Goal: Task Accomplishment & Management: Manage account settings

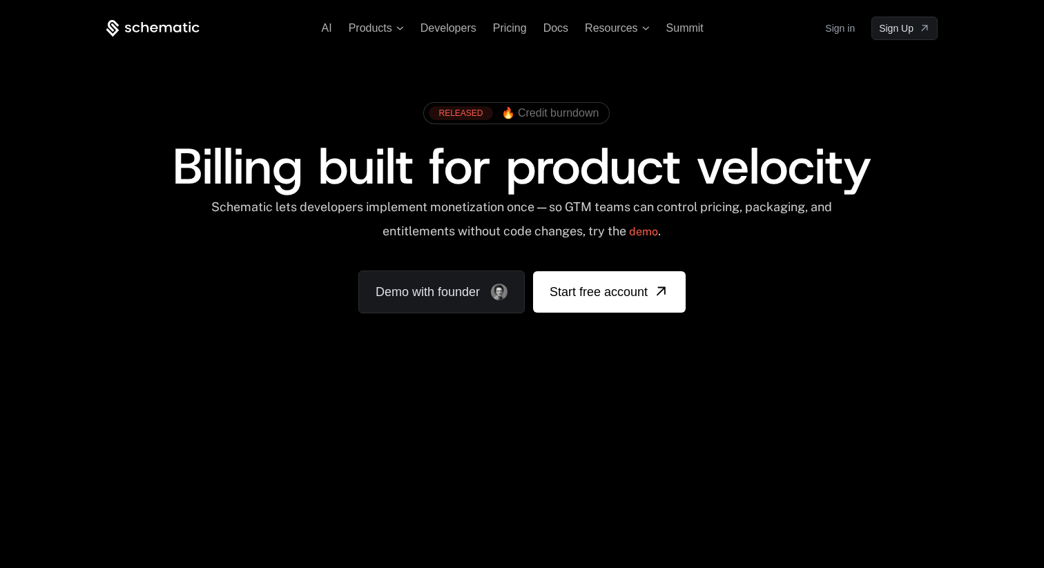
click at [846, 36] on link "Sign in" at bounding box center [840, 28] width 30 height 22
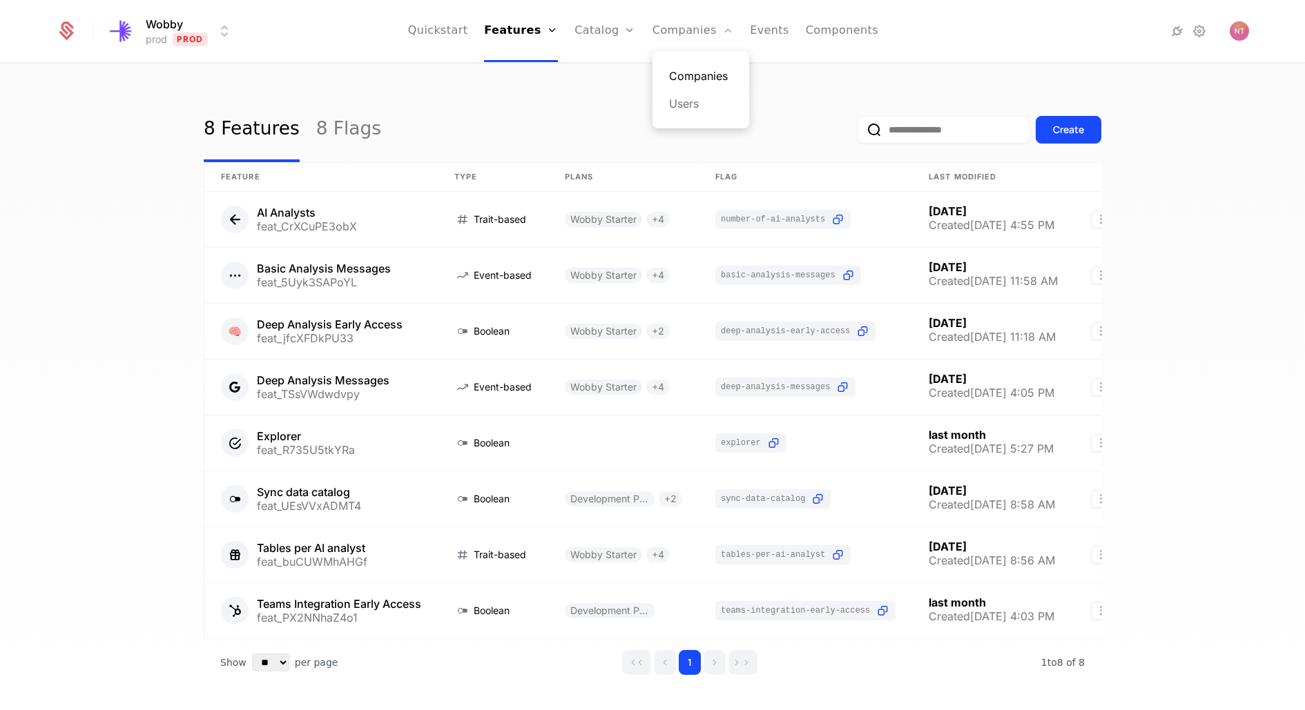
click at [677, 70] on link "Companies" at bounding box center [701, 76] width 64 height 17
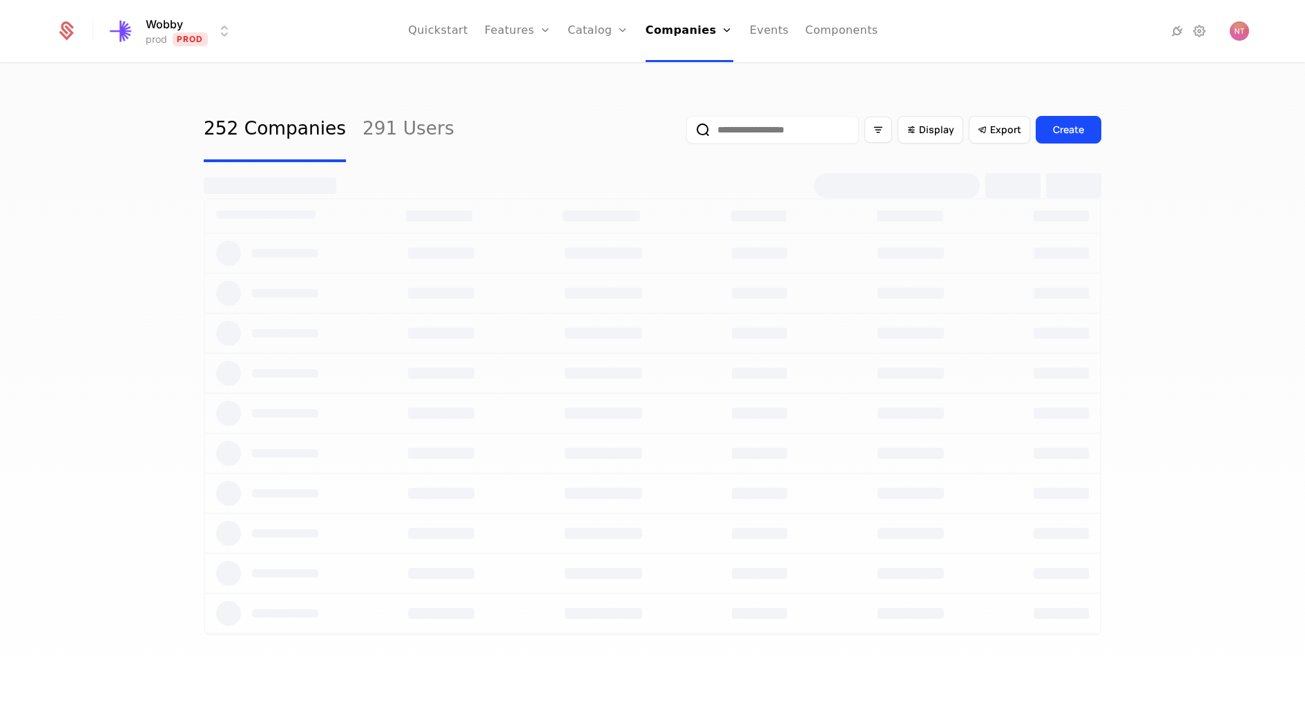
click at [786, 134] on input "email" at bounding box center [772, 130] width 173 height 28
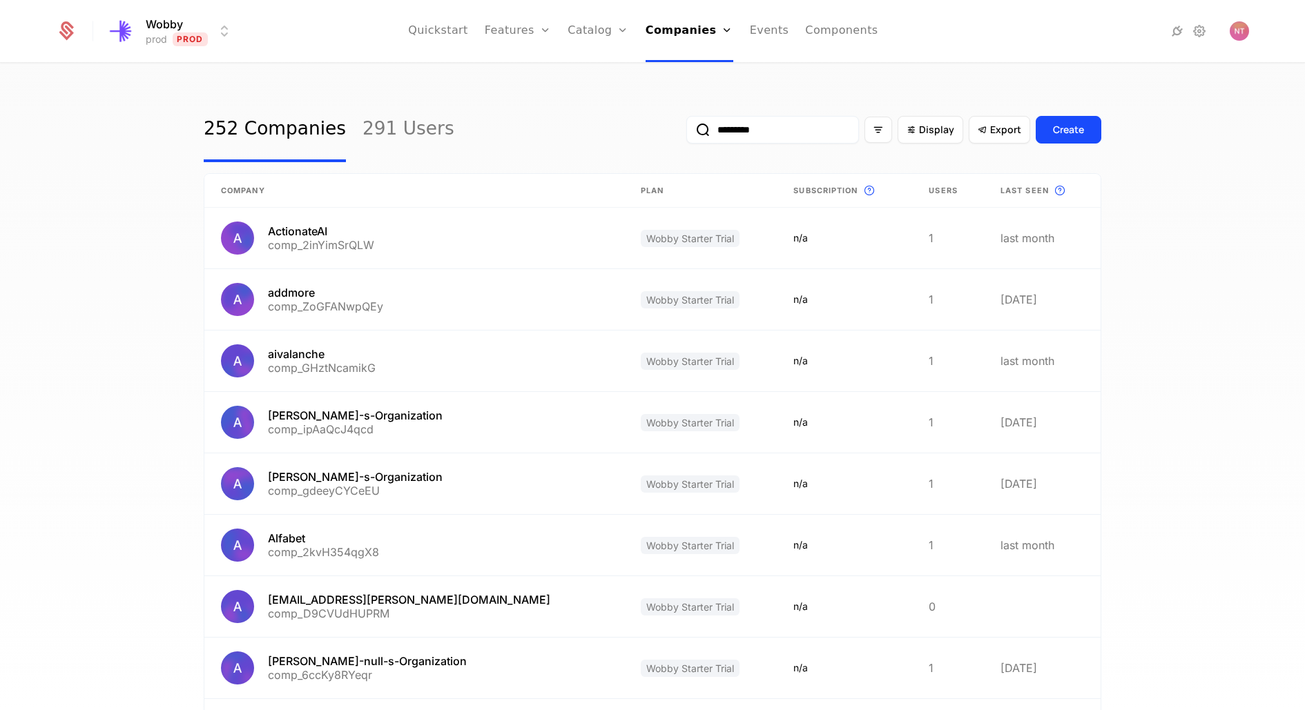
click at [686, 133] on button "submit" at bounding box center [686, 133] width 0 height 0
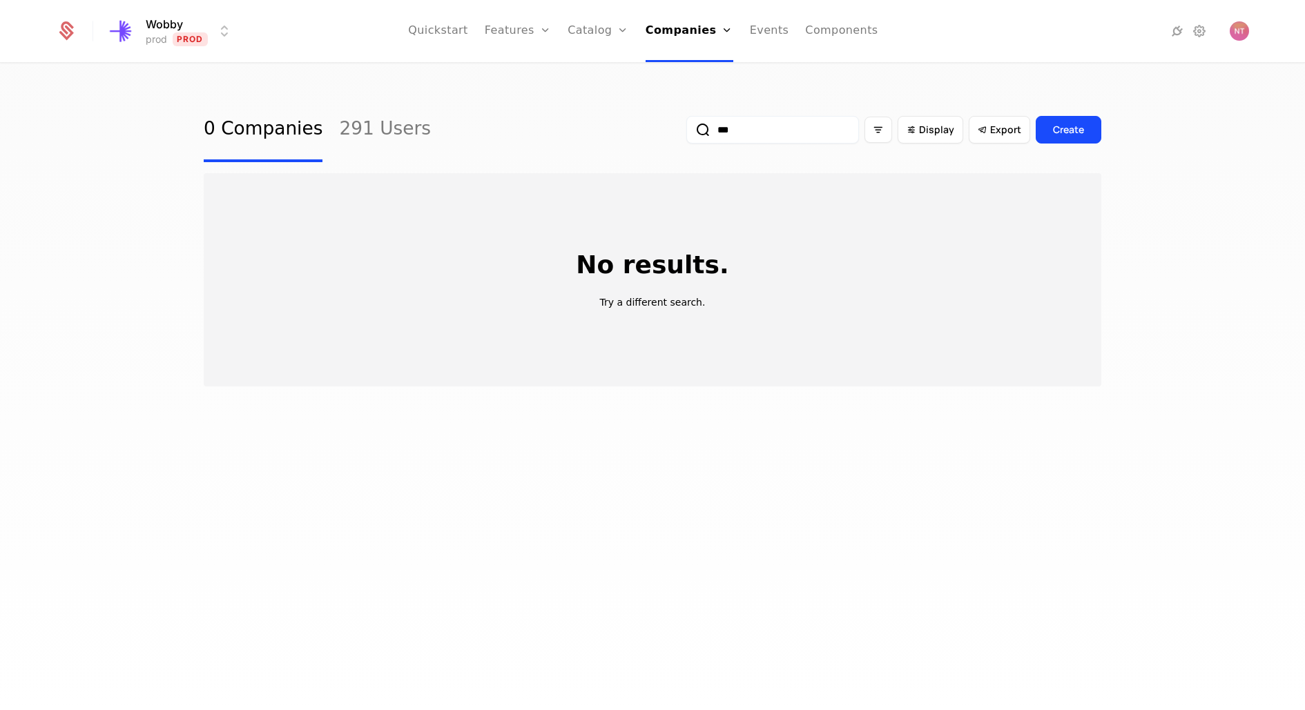
type input "***"
click at [686, 133] on button "submit" at bounding box center [686, 133] width 0 height 0
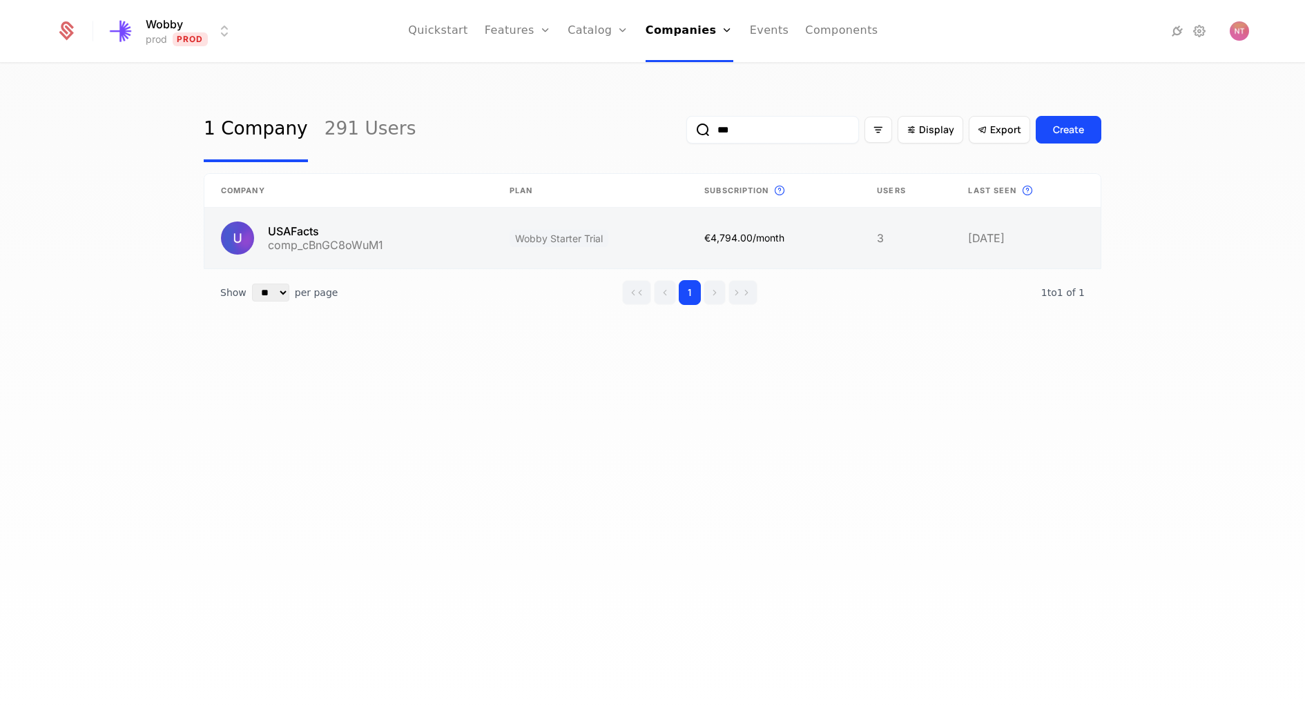
click at [359, 223] on link at bounding box center [348, 238] width 289 height 61
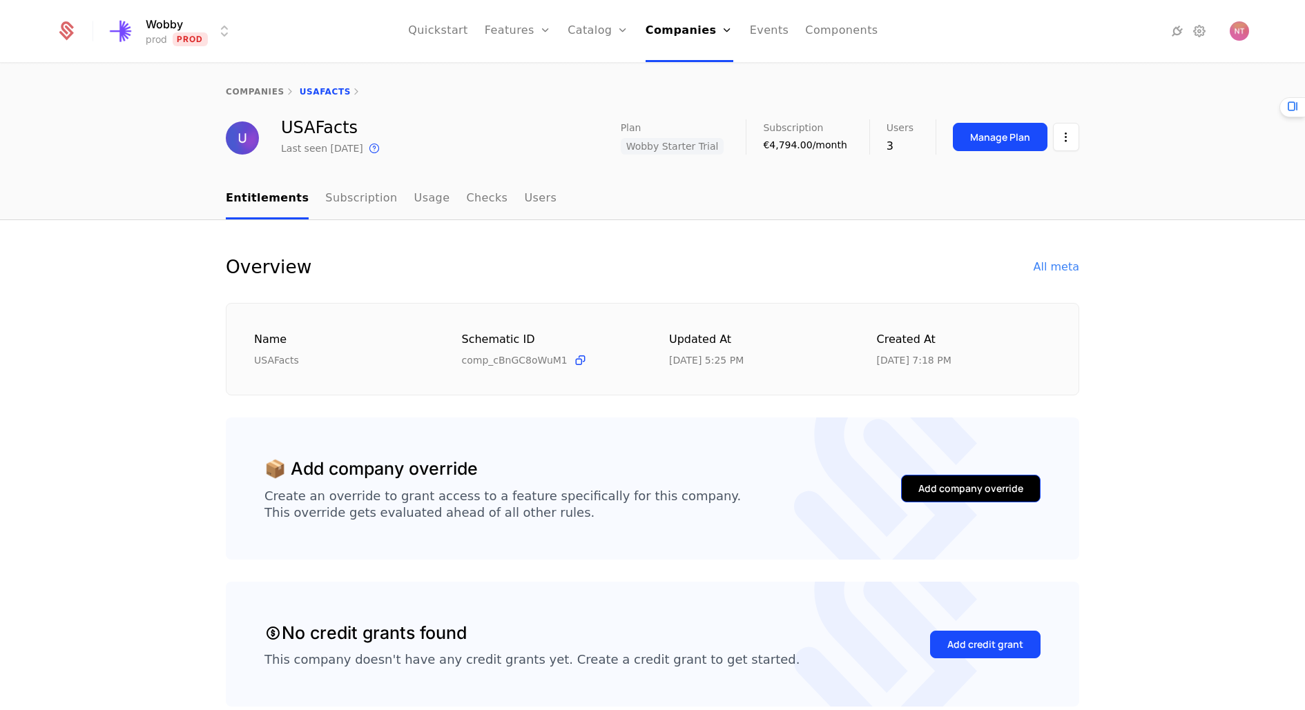
click at [982, 484] on div "Add company override" at bounding box center [970, 489] width 105 height 14
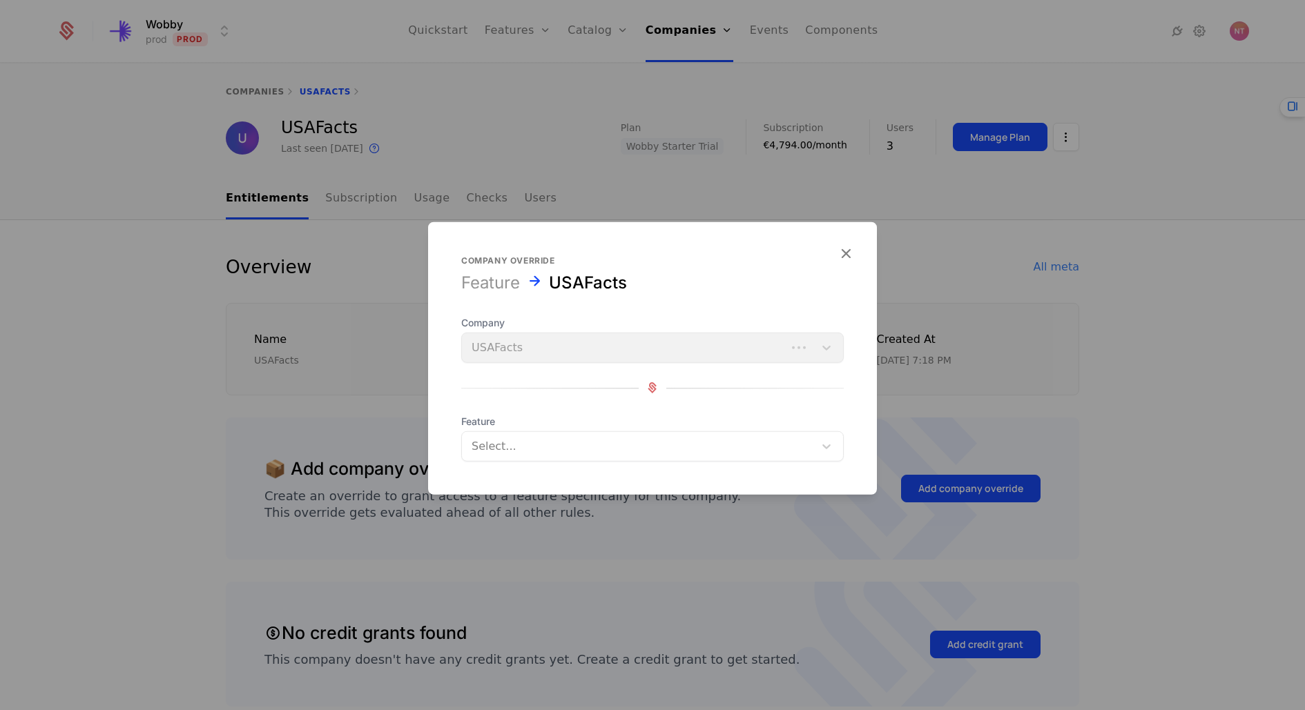
click at [507, 437] on div at bounding box center [637, 445] width 333 height 19
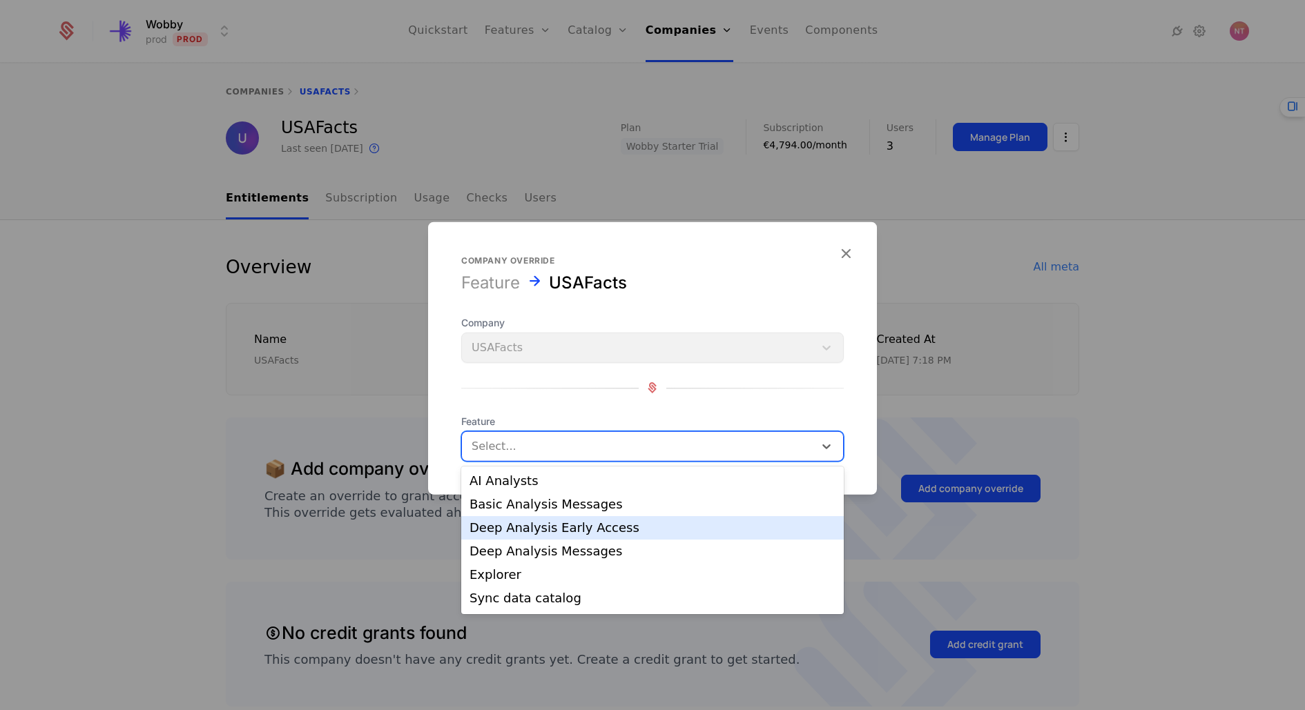
click at [512, 533] on div "Deep Analysis Early Access" at bounding box center [652, 528] width 366 height 12
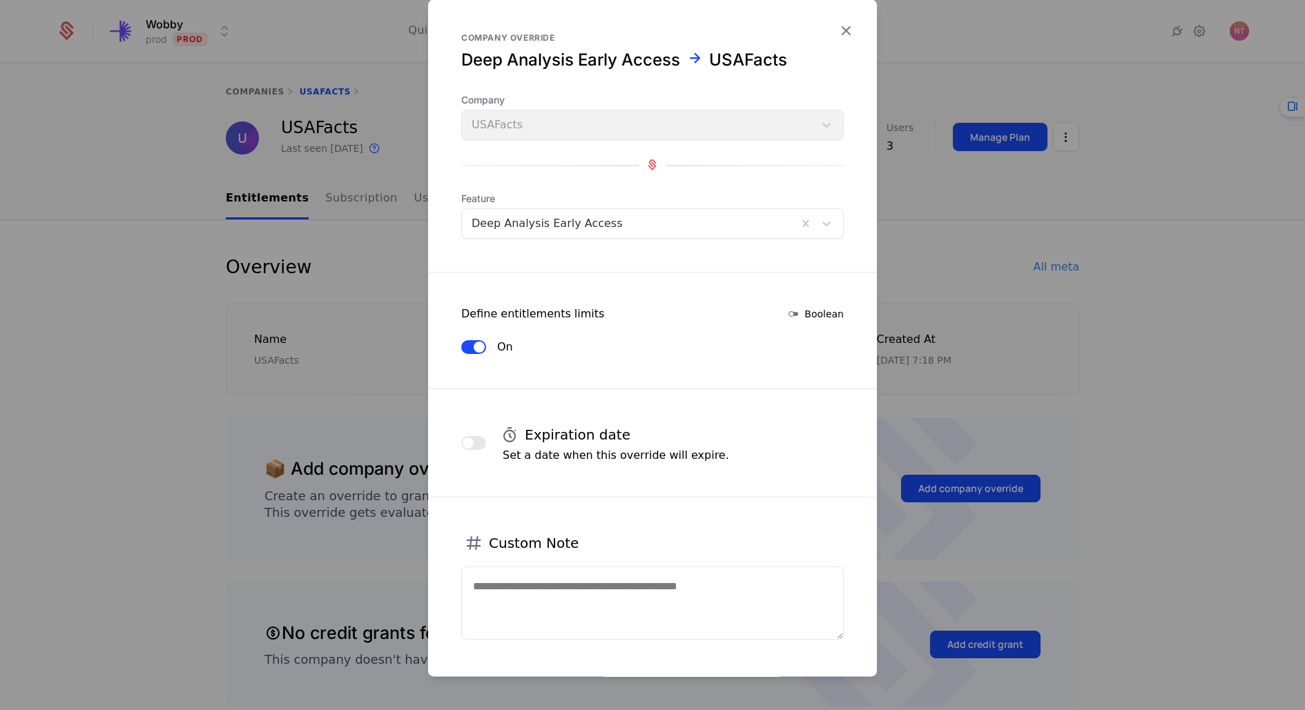
click at [996, 334] on div at bounding box center [652, 355] width 1305 height 710
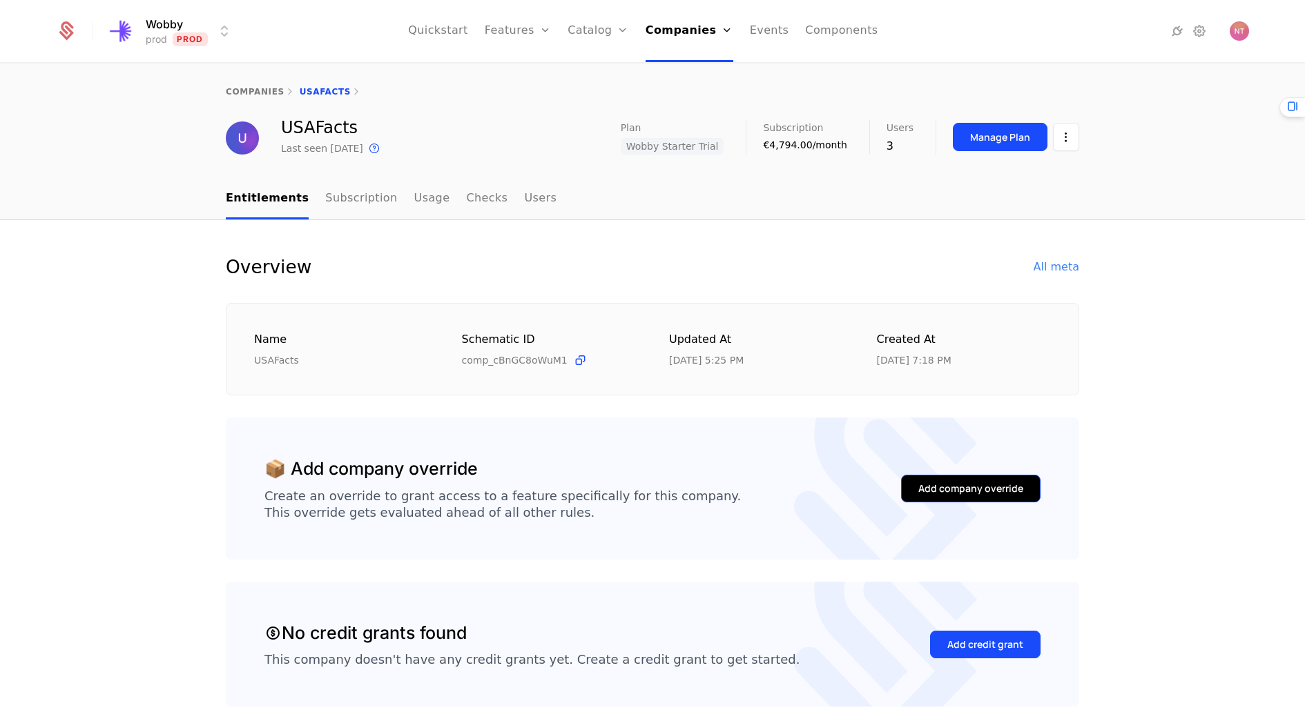
click at [930, 478] on button "Add company override" at bounding box center [970, 489] width 139 height 28
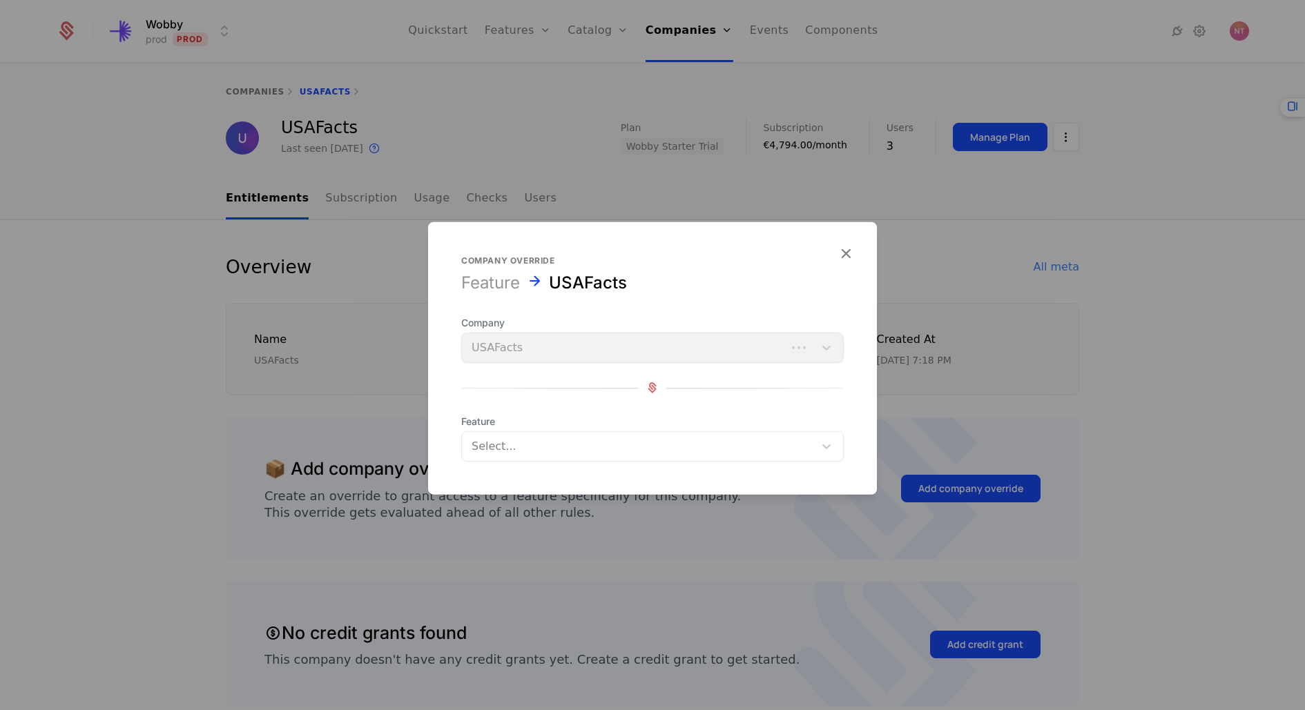
click at [592, 446] on div at bounding box center [637, 445] width 333 height 19
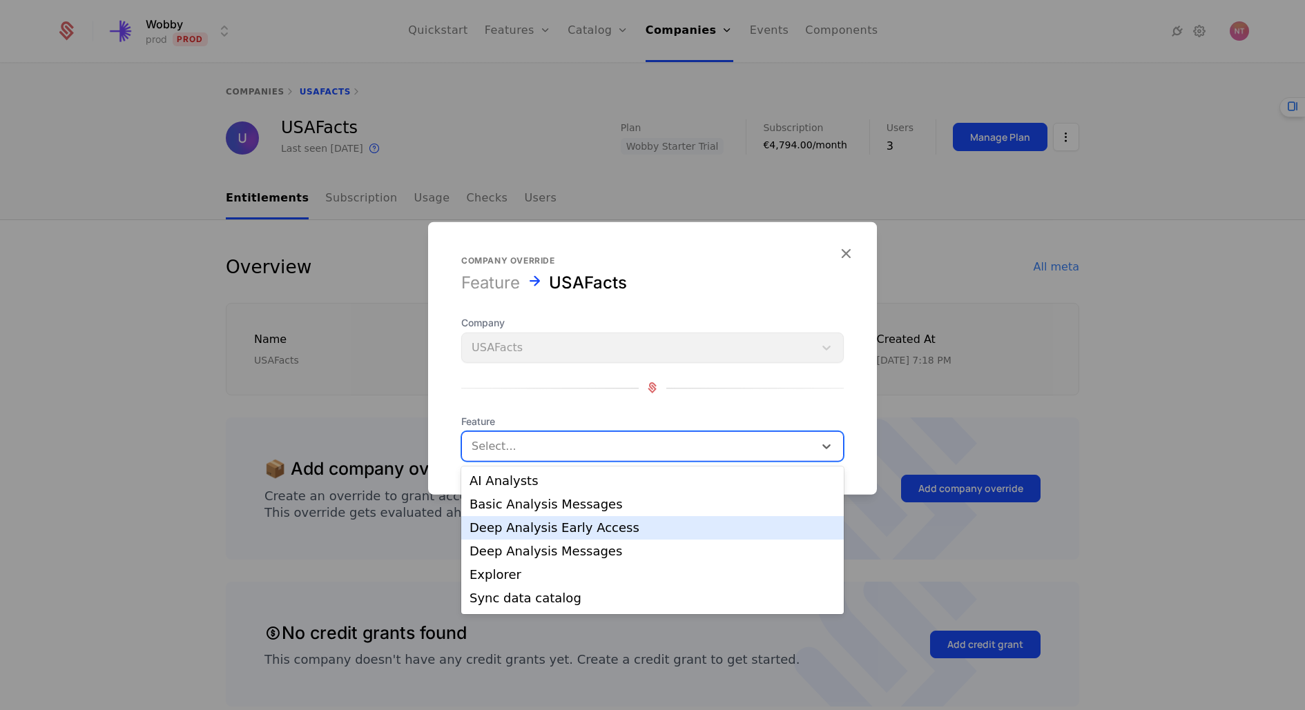
click at [574, 524] on div "Deep Analysis Early Access" at bounding box center [652, 528] width 366 height 12
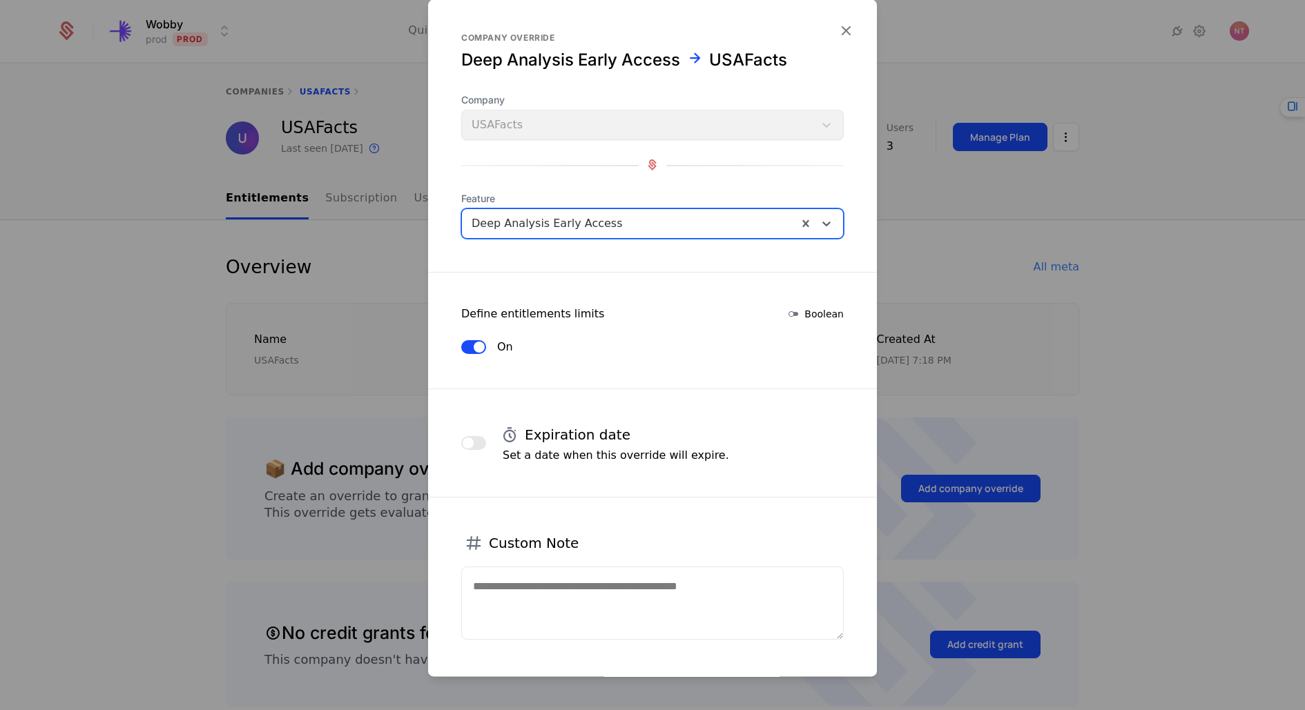
scroll to position [58, 0]
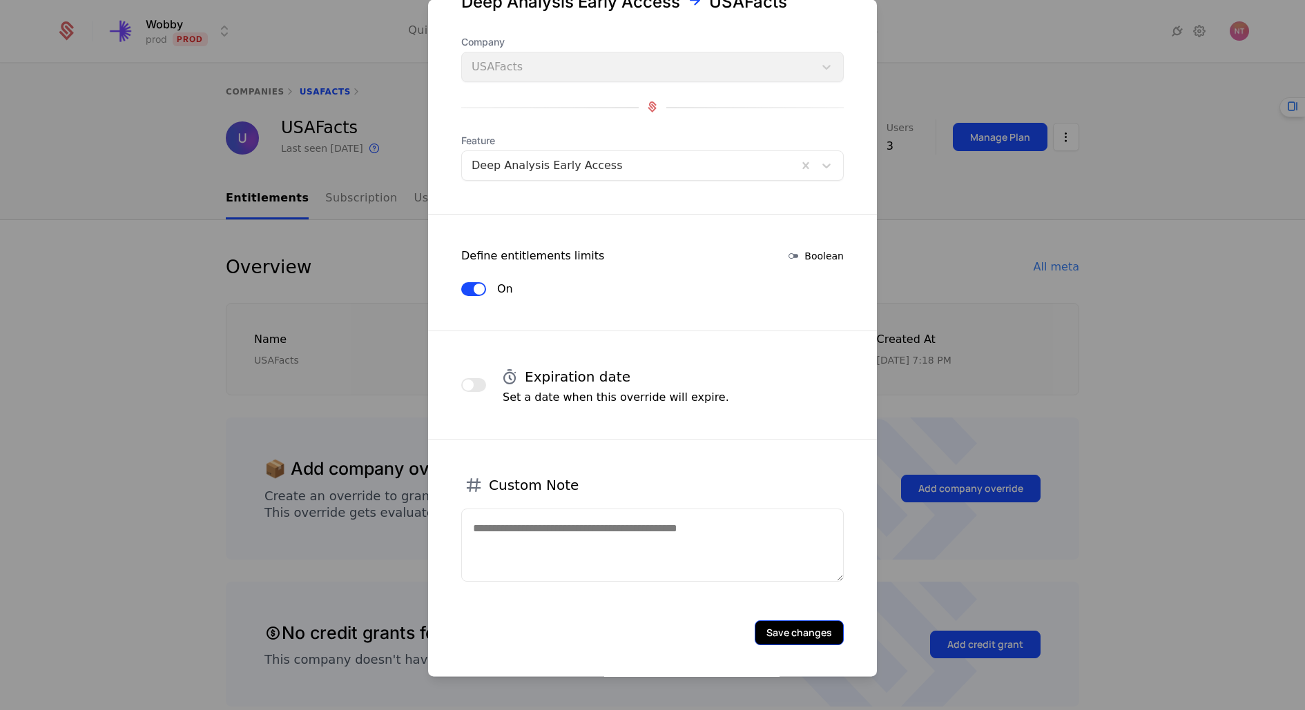
click at [781, 629] on button "Save changes" at bounding box center [798, 633] width 89 height 25
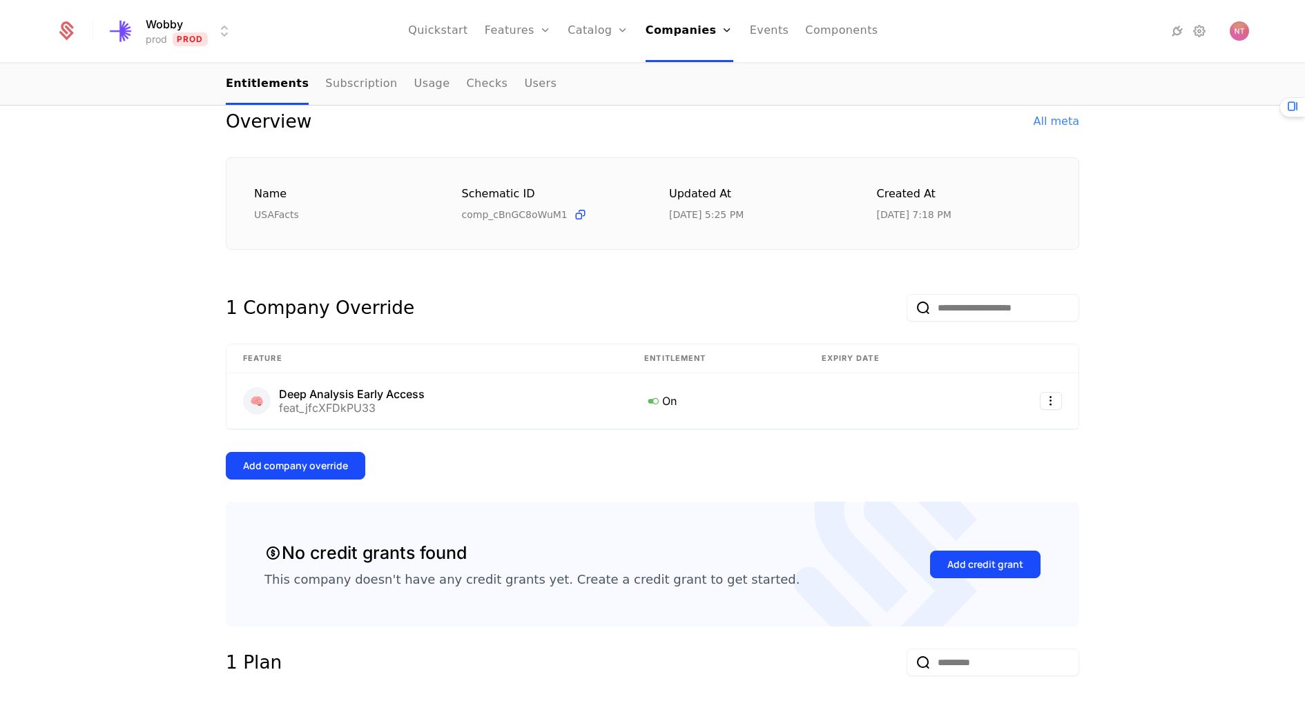
scroll to position [147, 0]
click at [337, 467] on div "Add company override" at bounding box center [295, 465] width 105 height 14
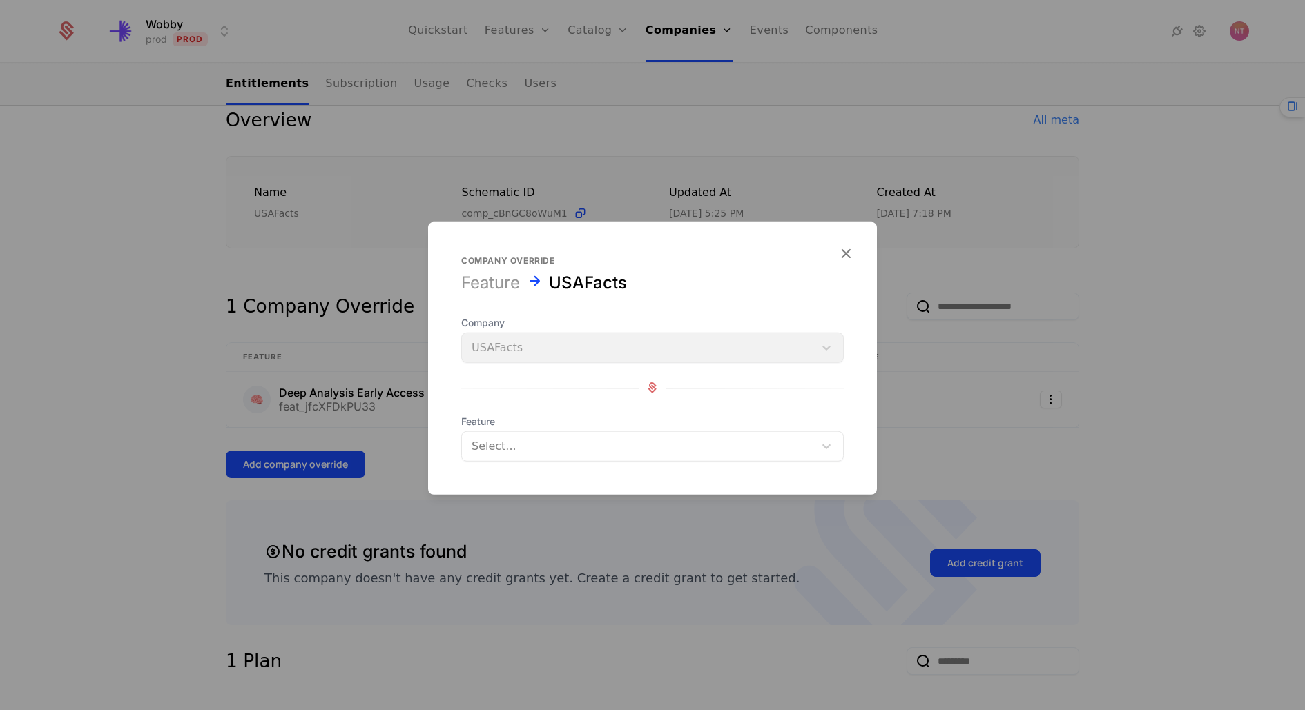
click at [507, 440] on div at bounding box center [637, 445] width 333 height 19
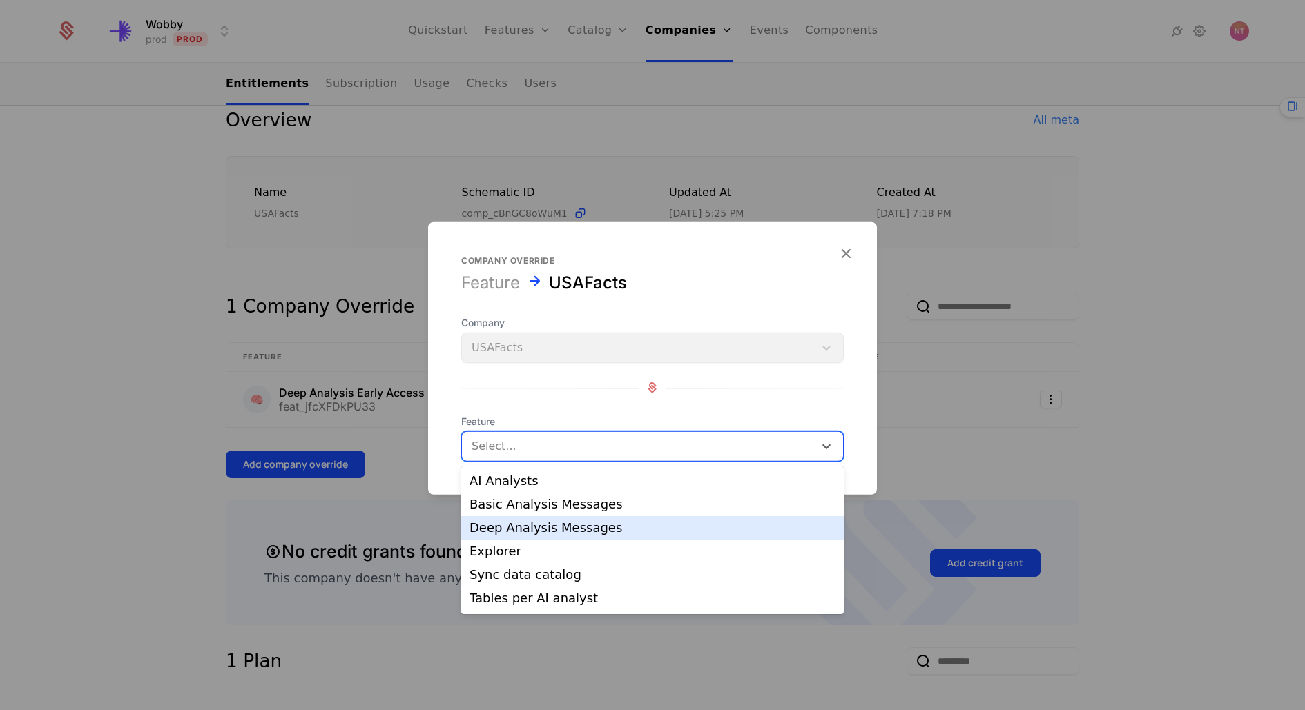
click at [507, 530] on div "Deep Analysis Messages" at bounding box center [652, 528] width 366 height 12
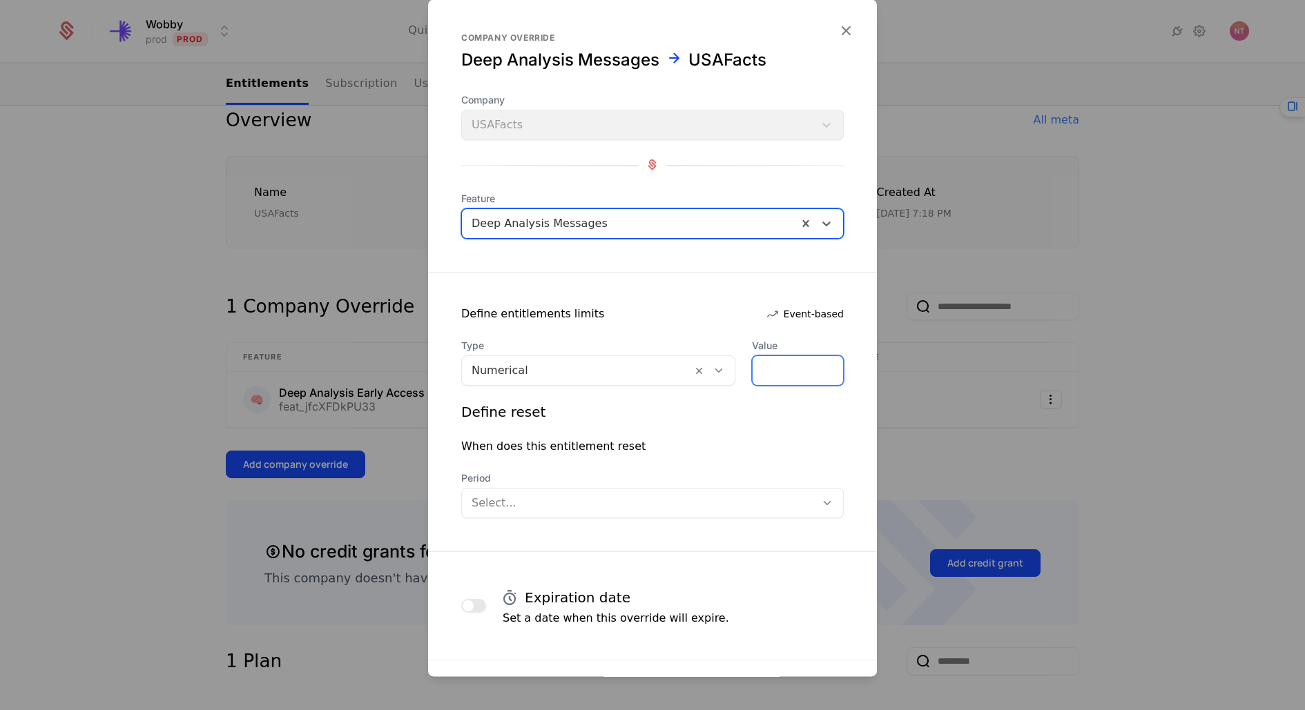
click at [783, 367] on input "*" at bounding box center [797, 370] width 90 height 29
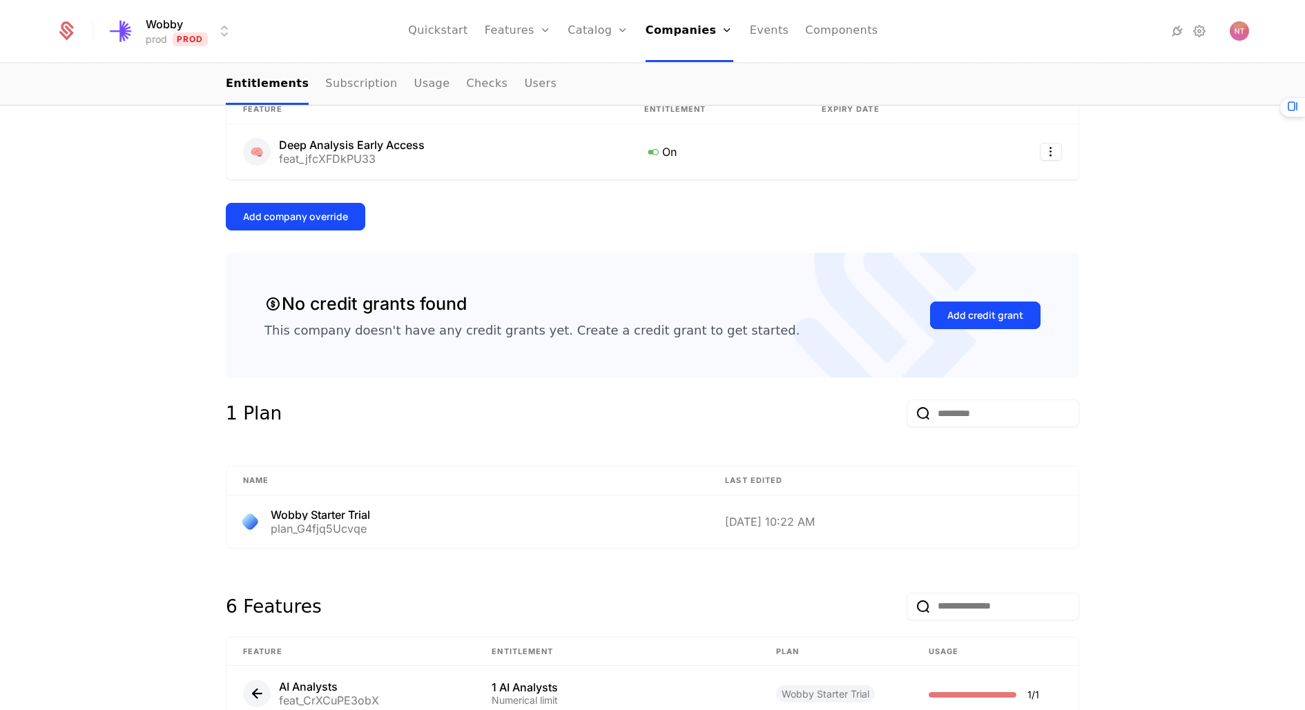
scroll to position [0, 0]
